Goal: Transaction & Acquisition: Subscribe to service/newsletter

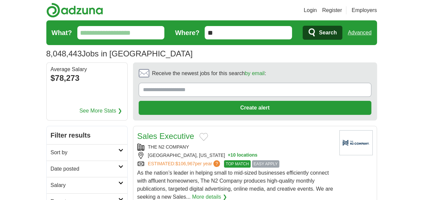
click at [133, 30] on input "What?" at bounding box center [120, 32] width 87 height 13
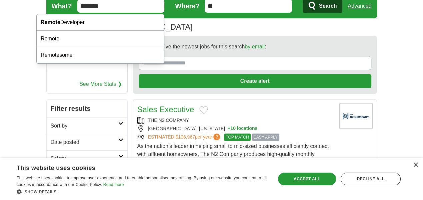
scroll to position [20, 0]
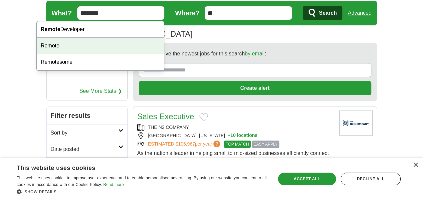
click at [113, 41] on div "Remote" at bounding box center [100, 46] width 127 height 16
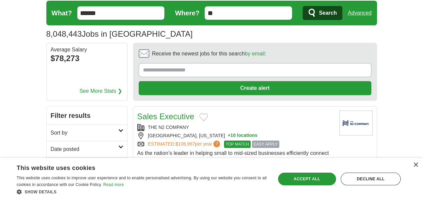
click at [139, 12] on input "******" at bounding box center [120, 12] width 87 height 13
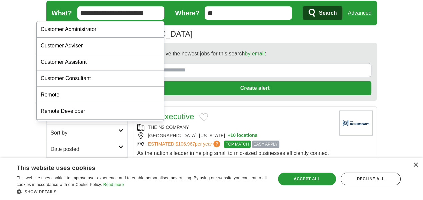
type input "**********"
click at [336, 12] on span "Search" at bounding box center [328, 12] width 18 height 13
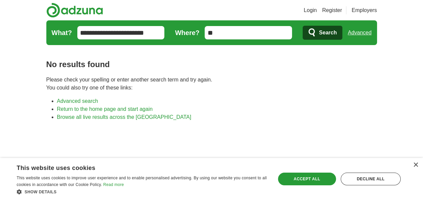
click at [76, 116] on link "Browse all live results across the US" at bounding box center [124, 117] width 134 height 6
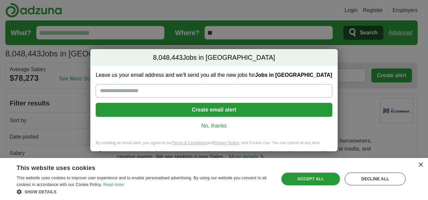
click at [177, 91] on input "Leave us your email address and we'll send you all the new jobs for Jobs in [GE…" at bounding box center [214, 90] width 236 height 13
click at [211, 110] on button "Create email alert" at bounding box center [214, 110] width 236 height 14
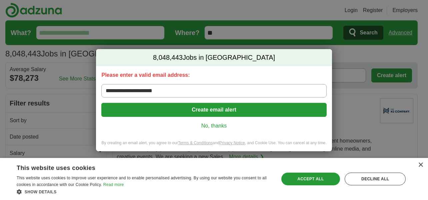
click at [183, 87] on input "**********" at bounding box center [213, 90] width 225 height 13
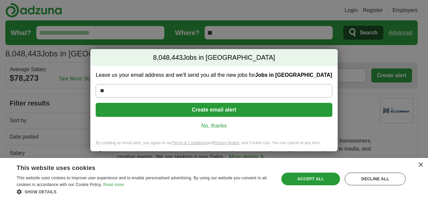
type input "*"
type input "**********"
click at [196, 110] on button "Create email alert" at bounding box center [214, 110] width 236 height 14
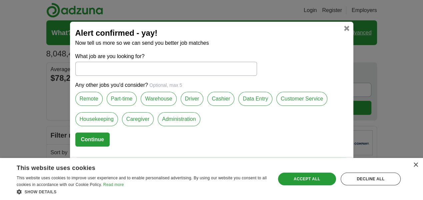
click at [89, 101] on label "Remote" at bounding box center [88, 99] width 27 height 14
click at [289, 98] on label "Customer Service" at bounding box center [301, 99] width 51 height 14
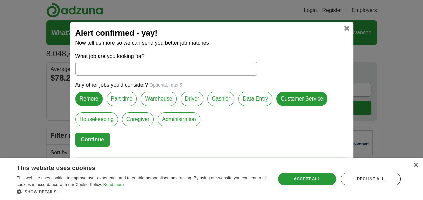
click at [91, 141] on button "Continue" at bounding box center [92, 139] width 34 height 14
click at [180, 68] on input "What job are you looking for?" at bounding box center [166, 69] width 182 height 14
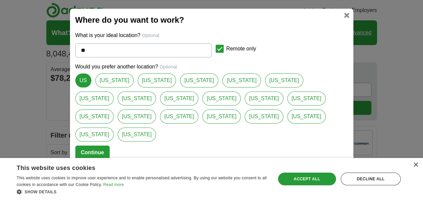
click at [189, 56] on input "**" at bounding box center [143, 50] width 136 height 14
type input "*"
select select "*"
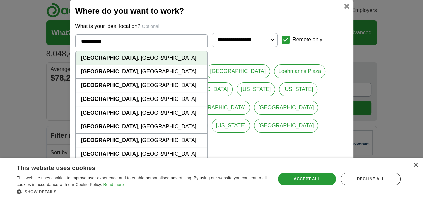
click at [180, 65] on li "[GEOGRAPHIC_DATA] , [GEOGRAPHIC_DATA]" at bounding box center [142, 58] width 132 height 14
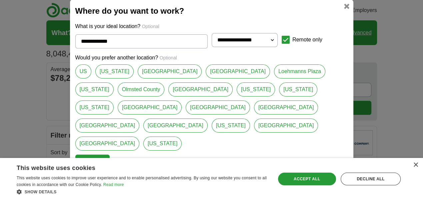
click at [168, 96] on link "[GEOGRAPHIC_DATA]" at bounding box center [200, 89] width 64 height 14
type input "*********"
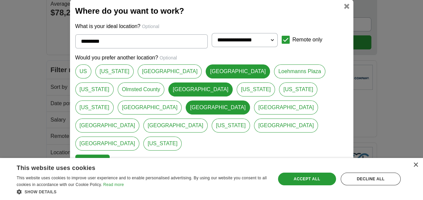
scroll to position [67, 0]
click at [100, 154] on button "Continue" at bounding box center [92, 161] width 34 height 14
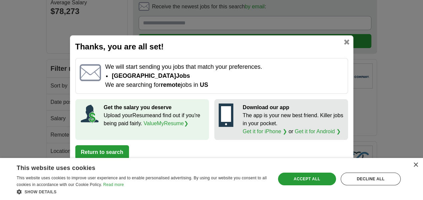
click at [102, 153] on button "Return to search" at bounding box center [102, 152] width 54 height 14
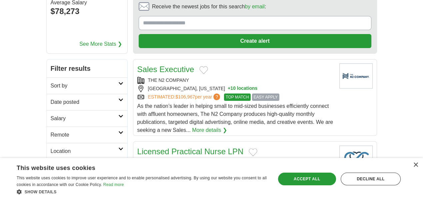
click at [81, 131] on h2 "Remote" at bounding box center [85, 135] width 68 height 8
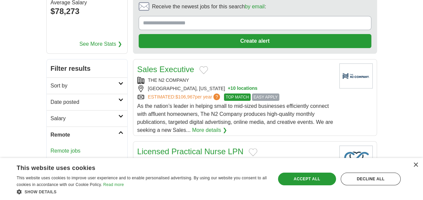
click at [98, 159] on link "Location" at bounding box center [87, 167] width 81 height 16
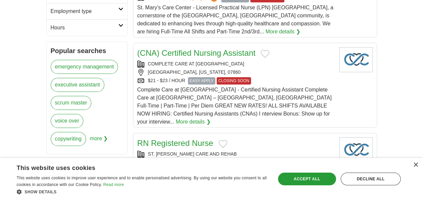
scroll to position [440, 0]
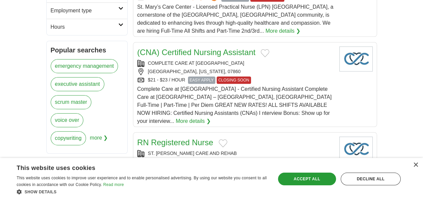
click at [74, 113] on link "voice over" at bounding box center [67, 120] width 33 height 14
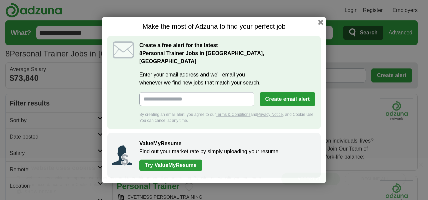
click at [205, 97] on input "Enter your email address and we'll email you whenever we find new jobs that mat…" at bounding box center [196, 99] width 115 height 14
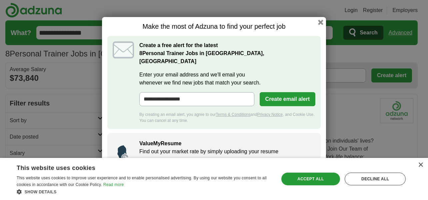
type input "**********"
click at [277, 95] on button "Create email alert" at bounding box center [287, 99] width 56 height 14
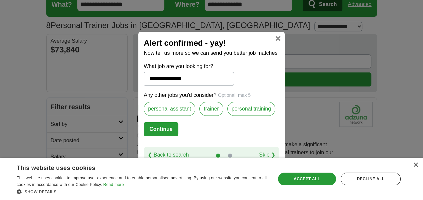
scroll to position [40, 0]
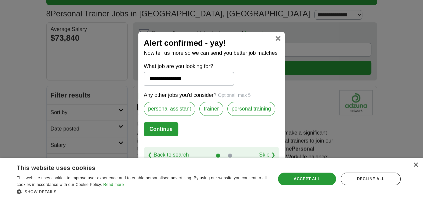
click at [162, 128] on button "Continue" at bounding box center [161, 129] width 34 height 14
select select "*"
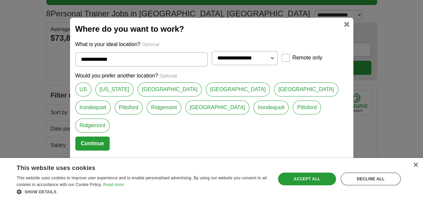
click at [89, 136] on button "Continue" at bounding box center [92, 143] width 34 height 14
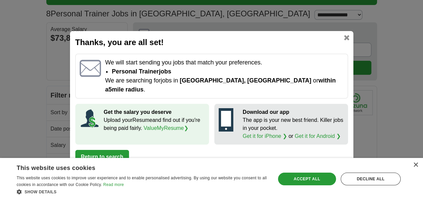
click at [304, 133] on link "Get it for Android ❯" at bounding box center [317, 136] width 46 height 6
